Goal: Task Accomplishment & Management: Use online tool/utility

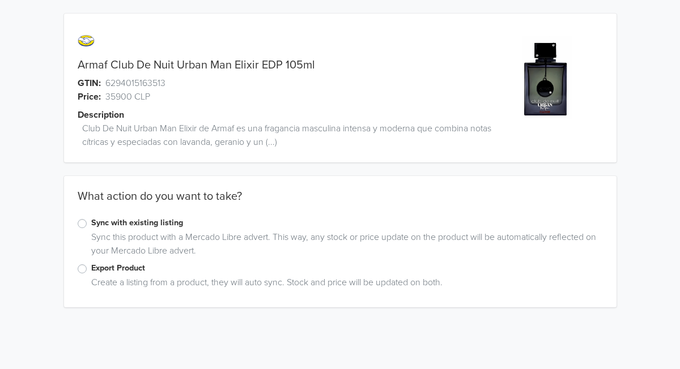
click at [91, 226] on label "Sync with existing listing" at bounding box center [347, 223] width 512 height 12
click at [0, 0] on input "Sync with existing listing" at bounding box center [0, 0] width 0 height 0
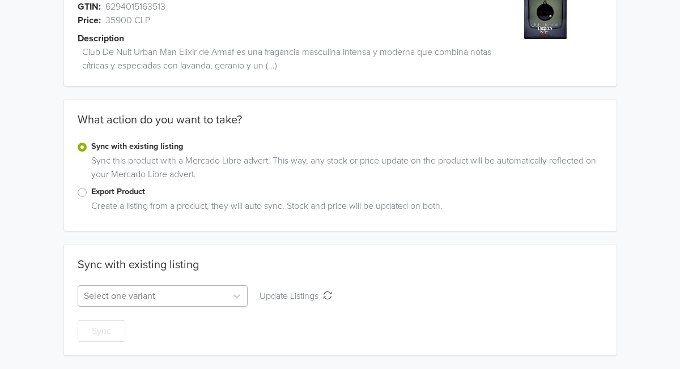
scroll to position [164, 0]
click at [174, 299] on div "Select one variant" at bounding box center [163, 297] width 171 height 22
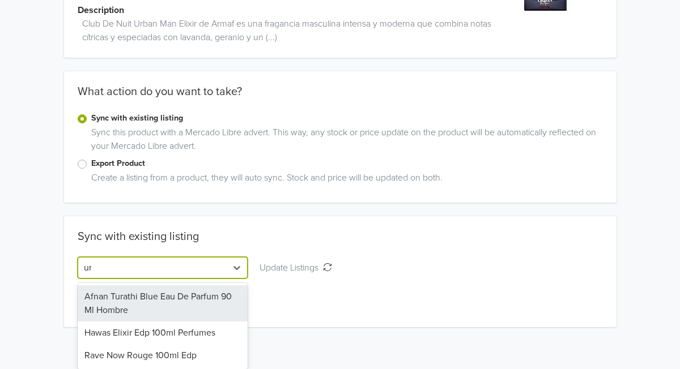
scroll to position [76, 0]
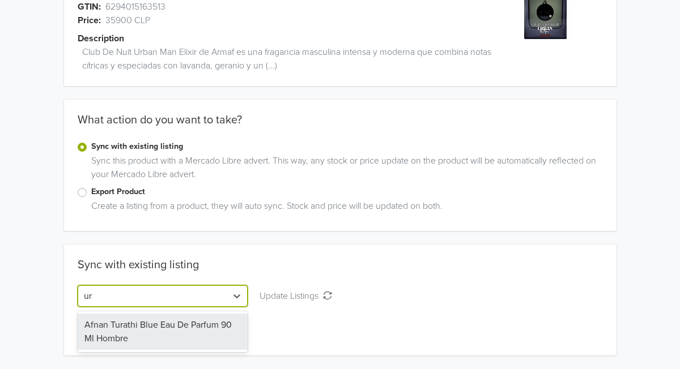
type input "u"
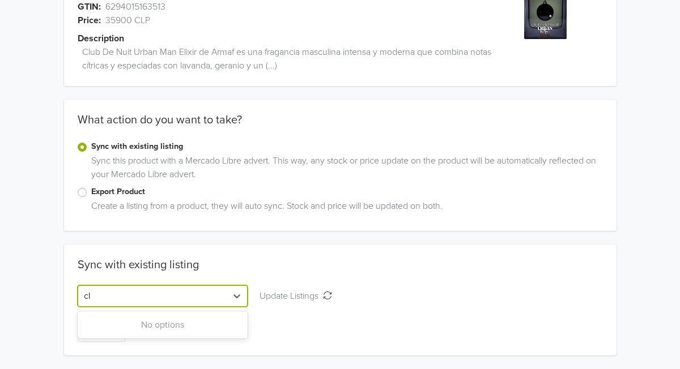
type input "c"
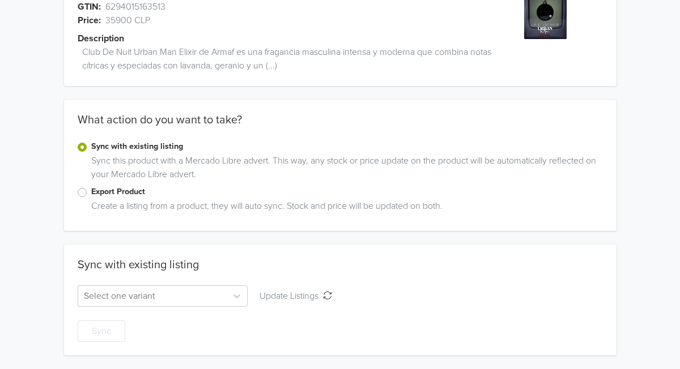
click at [433, 189] on div "Armaf Club De Nuit Urban Man Elixir EDP 105ml GTIN: 6294015163513 Price: 35900 …" at bounding box center [339, 147] width 663 height 446
click at [91, 197] on label "Export Product" at bounding box center [347, 192] width 512 height 12
click at [0, 0] on input "Export Product" at bounding box center [0, 0] width 0 height 0
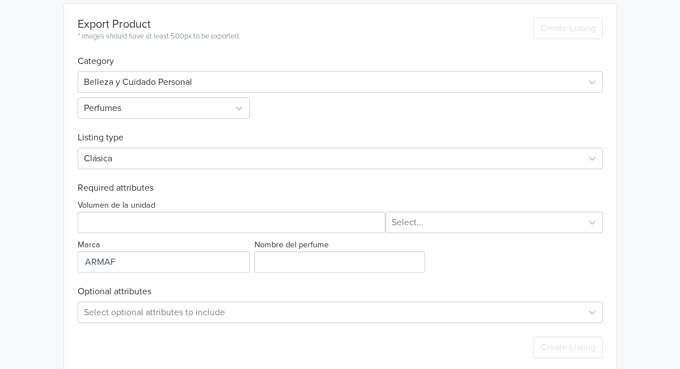
scroll to position [318, 0]
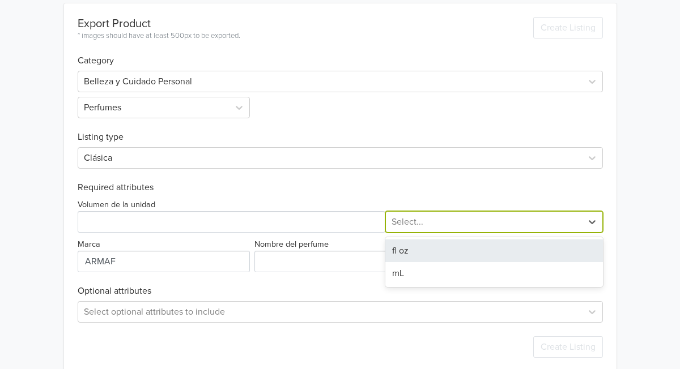
click at [416, 224] on div at bounding box center [483, 222] width 185 height 16
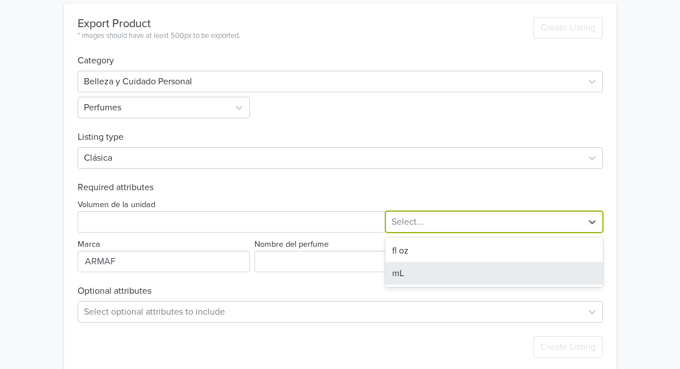
click at [398, 270] on div "mL" at bounding box center [494, 273] width 218 height 23
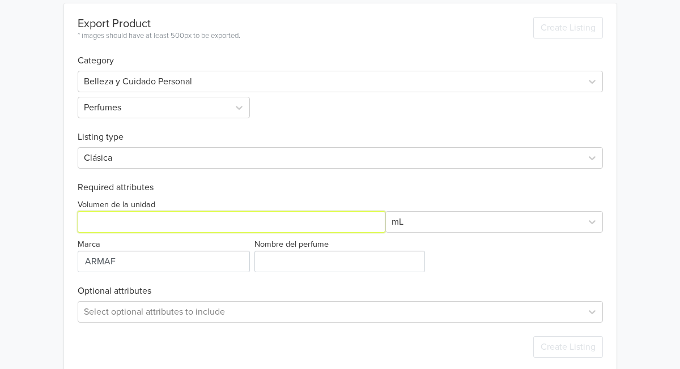
click at [125, 224] on input "Volumen de la unidad" at bounding box center [232, 222] width 308 height 22
type input "100"
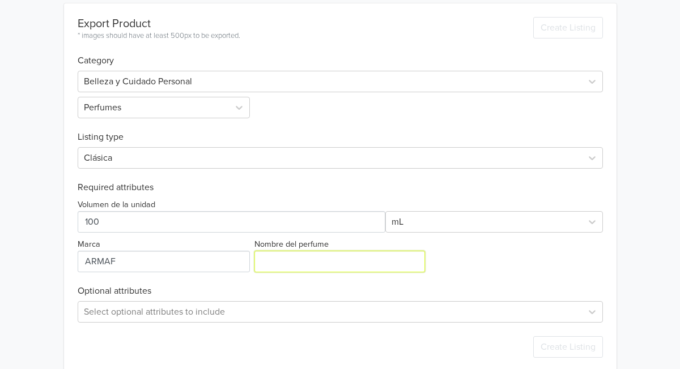
click at [291, 262] on input "Nombre del perfume" at bounding box center [339, 262] width 171 height 22
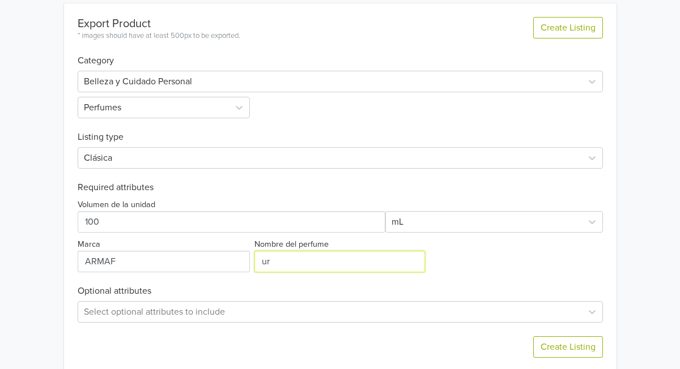
type input "u"
type input "Urban man elixir"
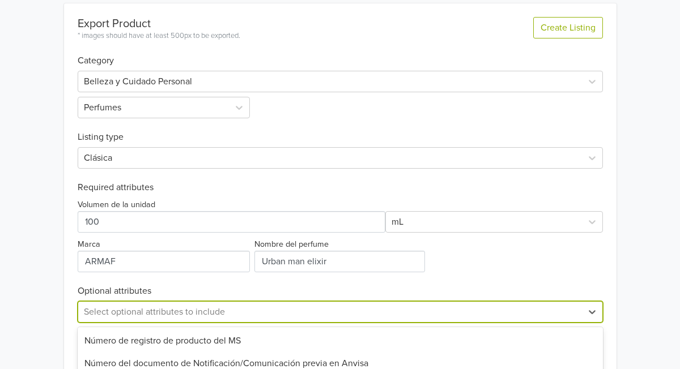
scroll to position [446, 0]
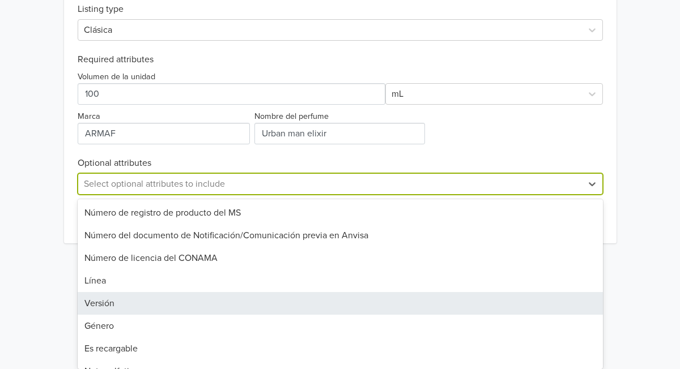
click at [198, 195] on div "Versión, 5 of 31. 31 results available. Use Up and Down to choose options, pres…" at bounding box center [340, 184] width 525 height 22
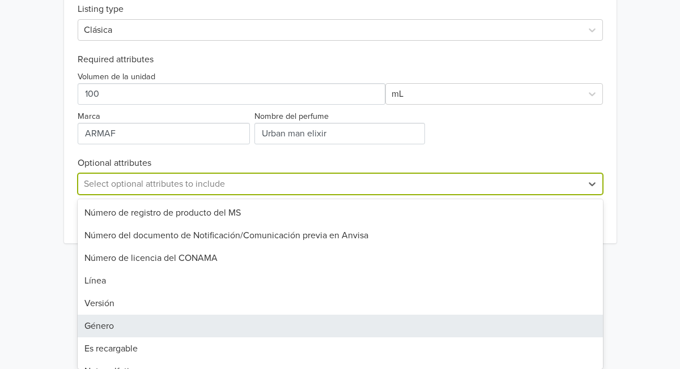
click at [143, 326] on div "Género" at bounding box center [340, 326] width 525 height 23
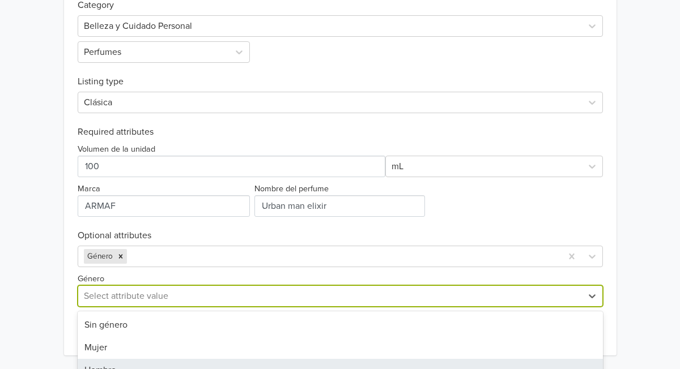
scroll to position [456, 0]
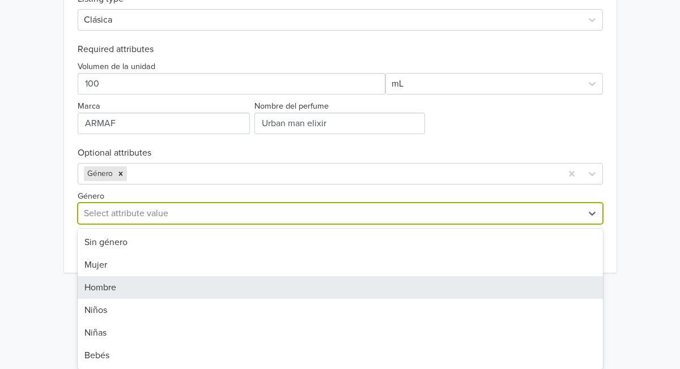
click at [153, 224] on div "Hombre, 3 of 6. 6 results available. Use Up and Down to choose options, press E…" at bounding box center [340, 214] width 525 height 22
click at [152, 298] on div "Hombre" at bounding box center [340, 287] width 525 height 23
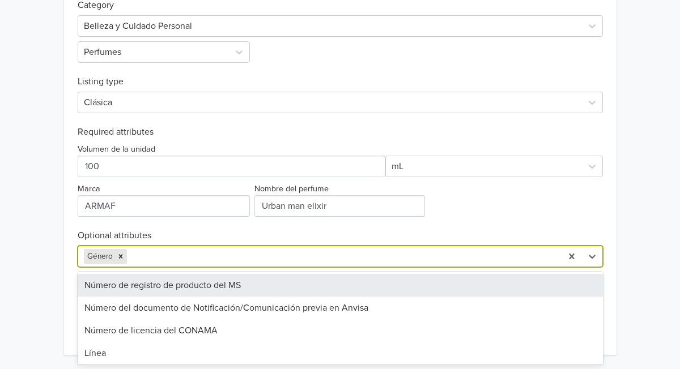
click at [165, 263] on div at bounding box center [342, 257] width 427 height 16
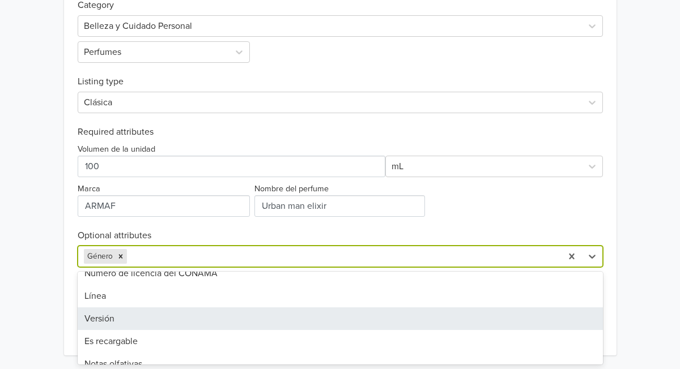
scroll to position [58, 0]
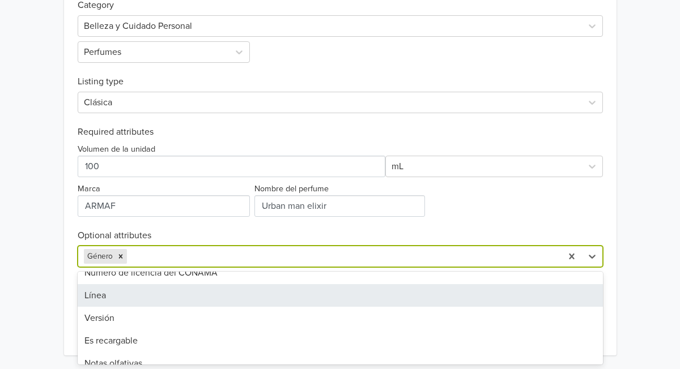
click at [146, 294] on div "Línea" at bounding box center [340, 295] width 525 height 23
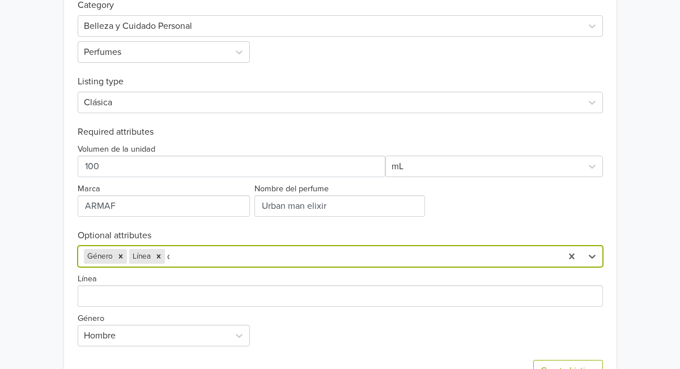
scroll to position [413, 0]
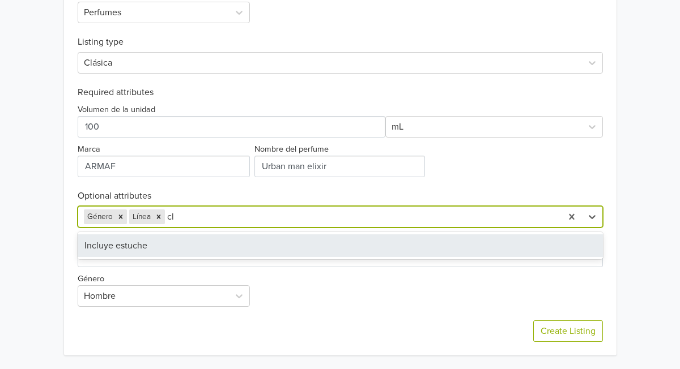
type input "c"
type input "a"
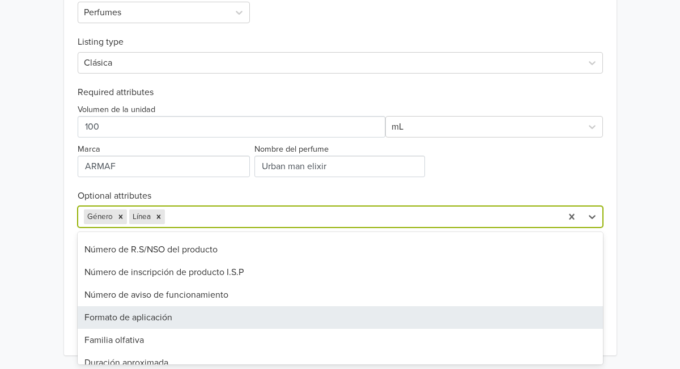
scroll to position [452, 0]
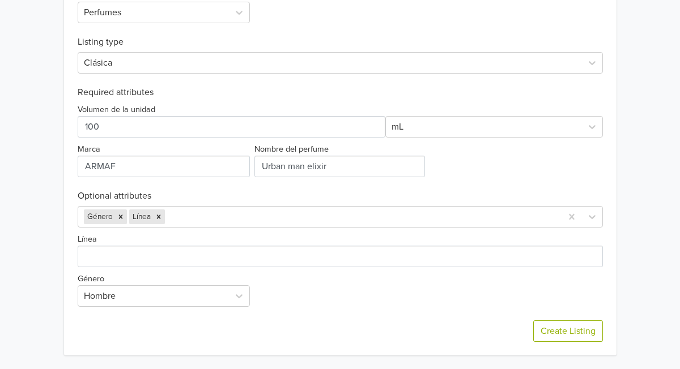
click at [510, 160] on div "Volumen de la unidad mL Marca Nombre del perfume" at bounding box center [340, 137] width 525 height 79
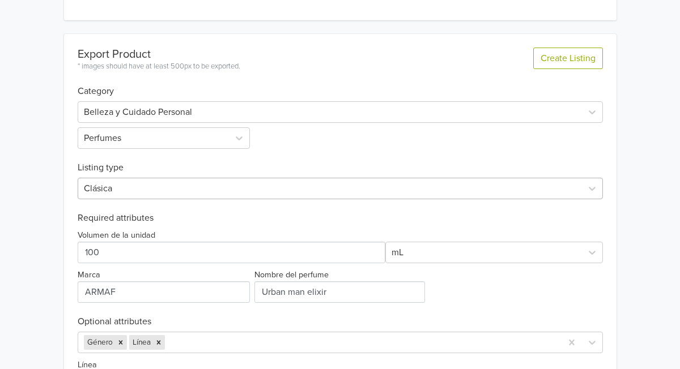
click at [276, 199] on div "Export Product * images should have at least 500px to be exported. Create Listi…" at bounding box center [340, 258] width 525 height 448
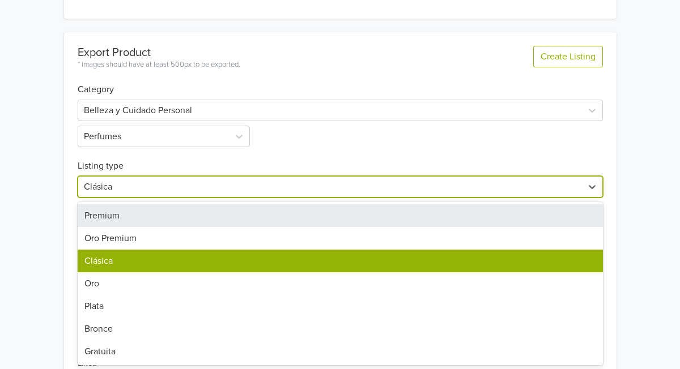
scroll to position [289, 0]
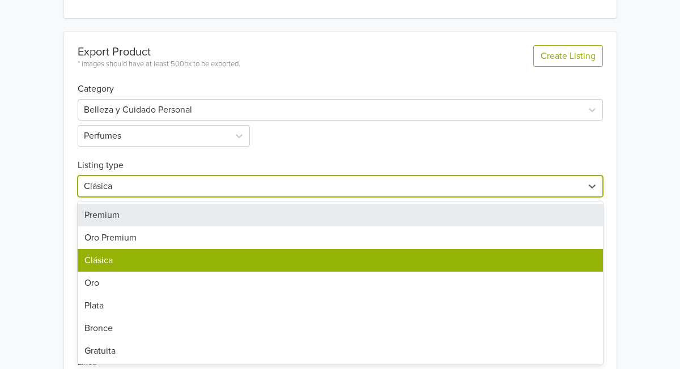
click at [245, 211] on div "Premium" at bounding box center [340, 215] width 525 height 23
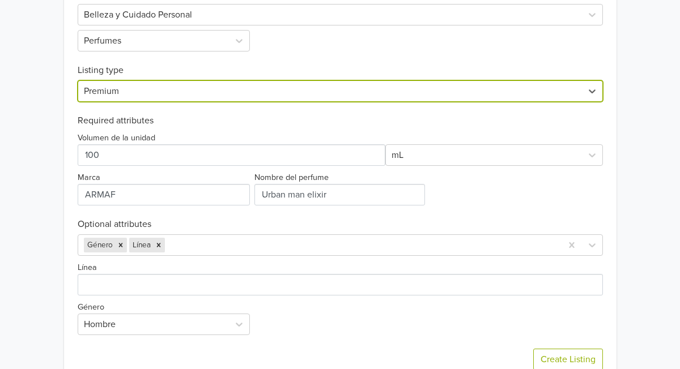
scroll to position [413, 0]
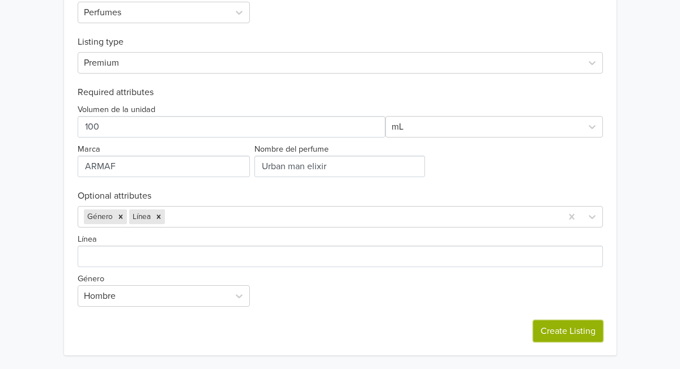
click at [572, 338] on button "Create Listing" at bounding box center [568, 332] width 70 height 22
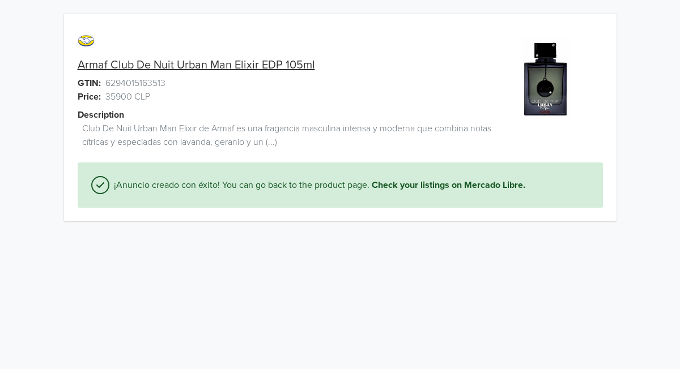
scroll to position [0, 0]
click at [452, 186] on link "Check your listings on Mercado Libre." at bounding box center [449, 185] width 154 height 14
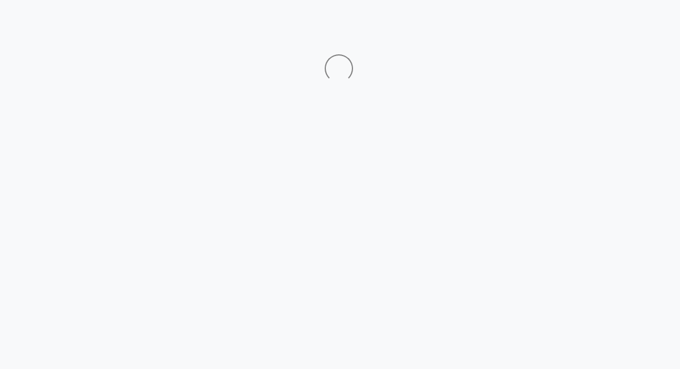
scroll to position [0, 1]
